Goal: Go to known website: Access a specific website the user already knows

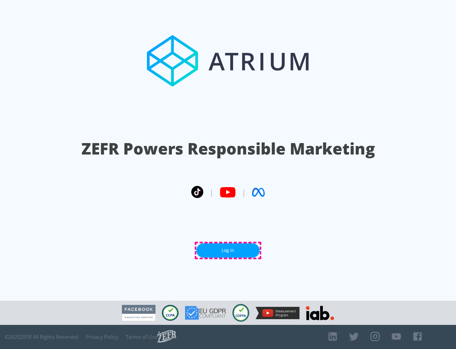
click at [228, 250] on link "Log In" at bounding box center [227, 250] width 63 height 14
